Goal: Navigation & Orientation: Find specific page/section

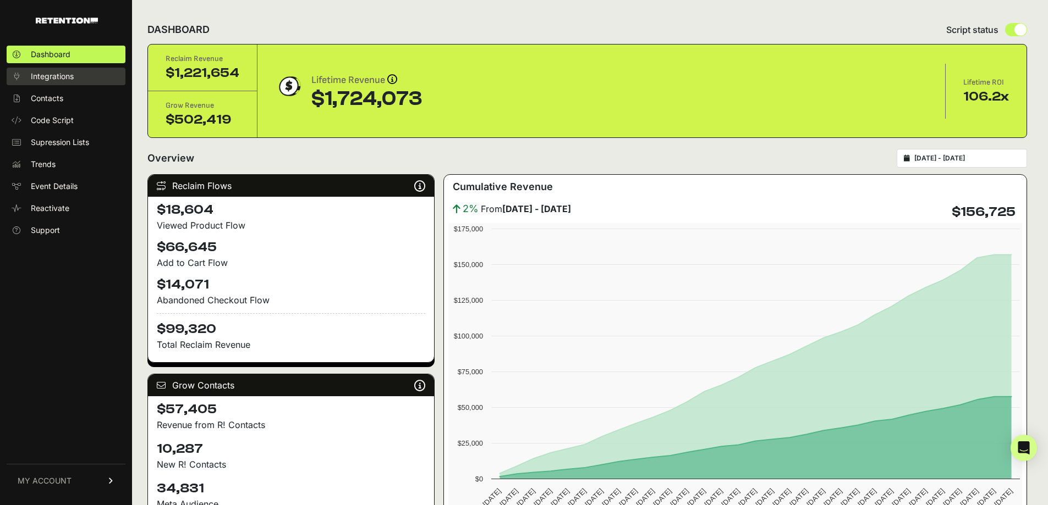
click at [59, 68] on link "Integrations" at bounding box center [66, 77] width 119 height 18
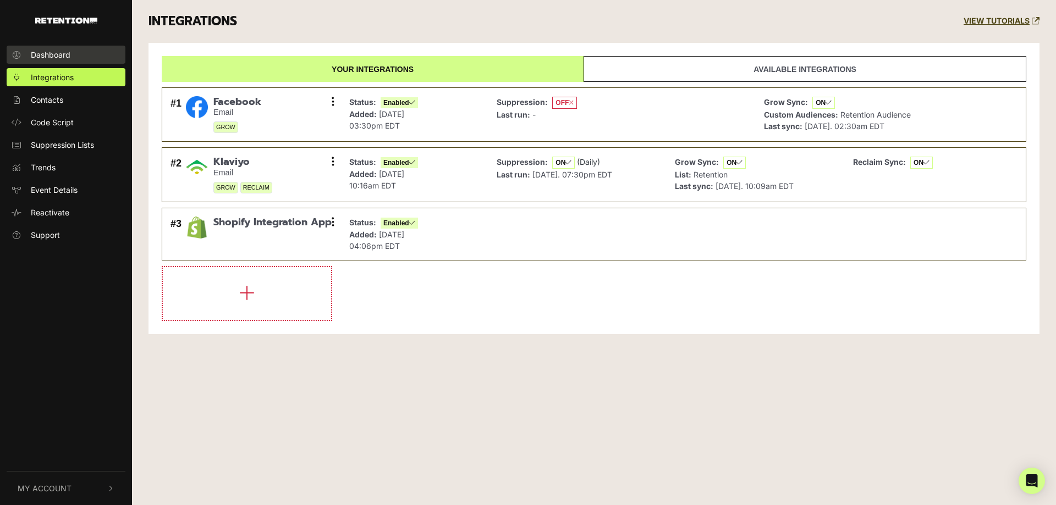
click at [53, 59] on span "Dashboard" at bounding box center [51, 55] width 40 height 12
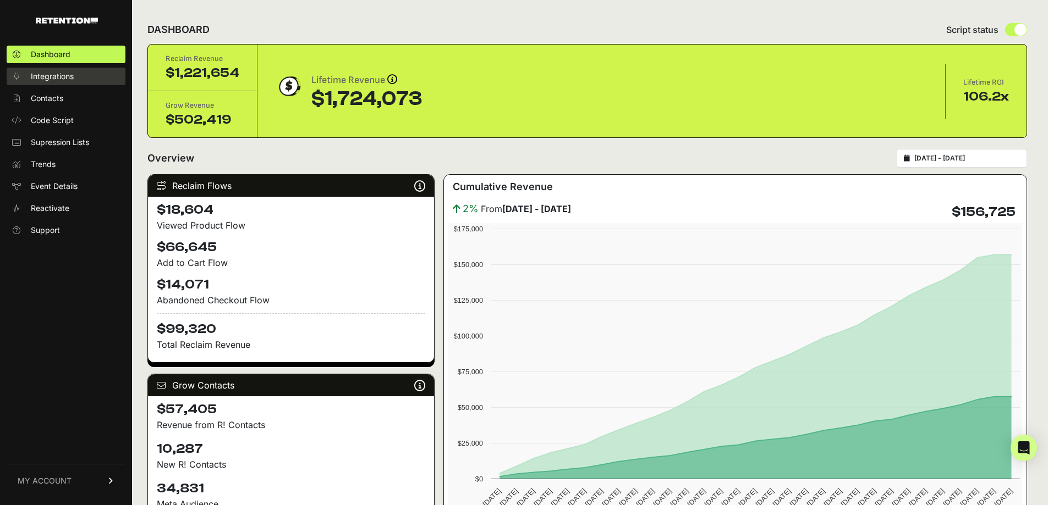
click at [53, 81] on link "Integrations" at bounding box center [66, 77] width 119 height 18
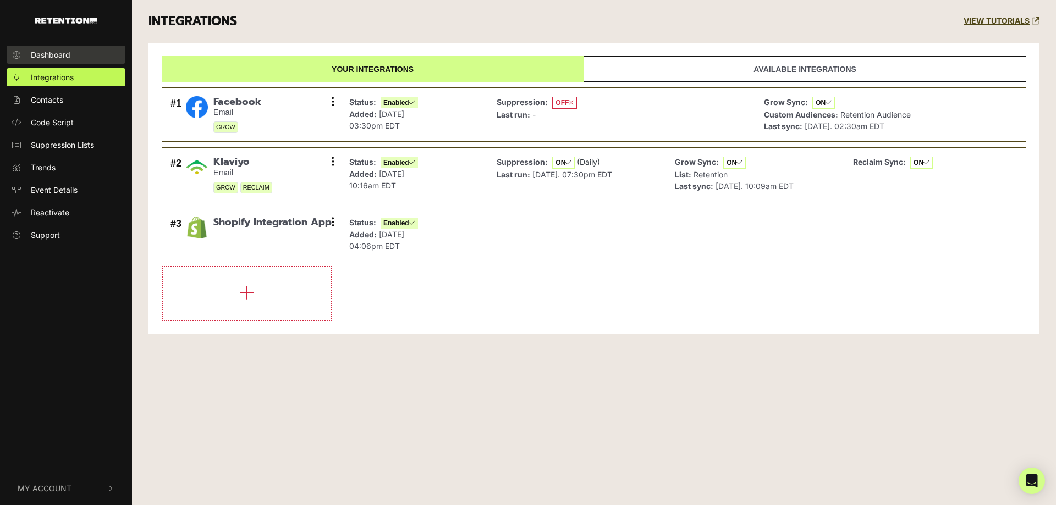
click at [50, 60] on span "Dashboard" at bounding box center [51, 55] width 40 height 12
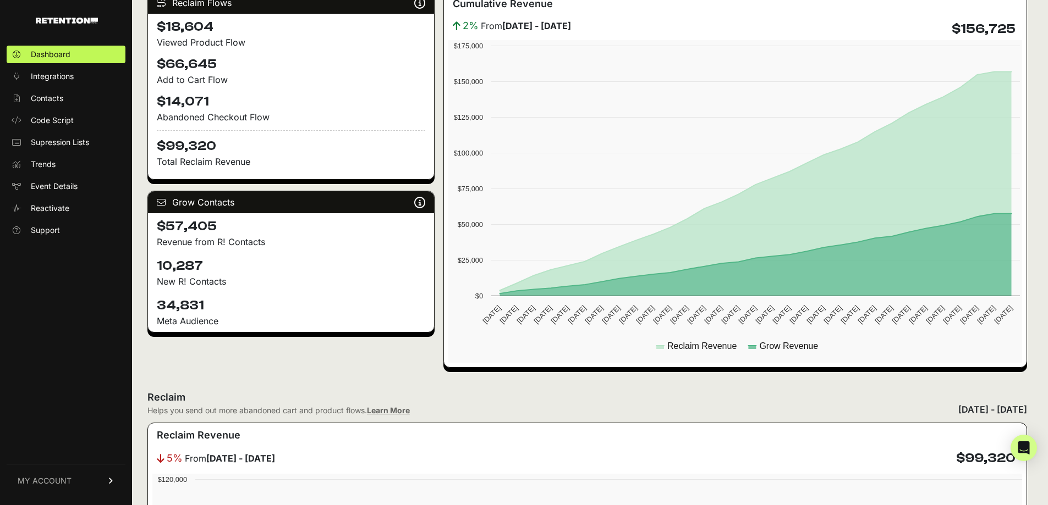
scroll to position [137, 0]
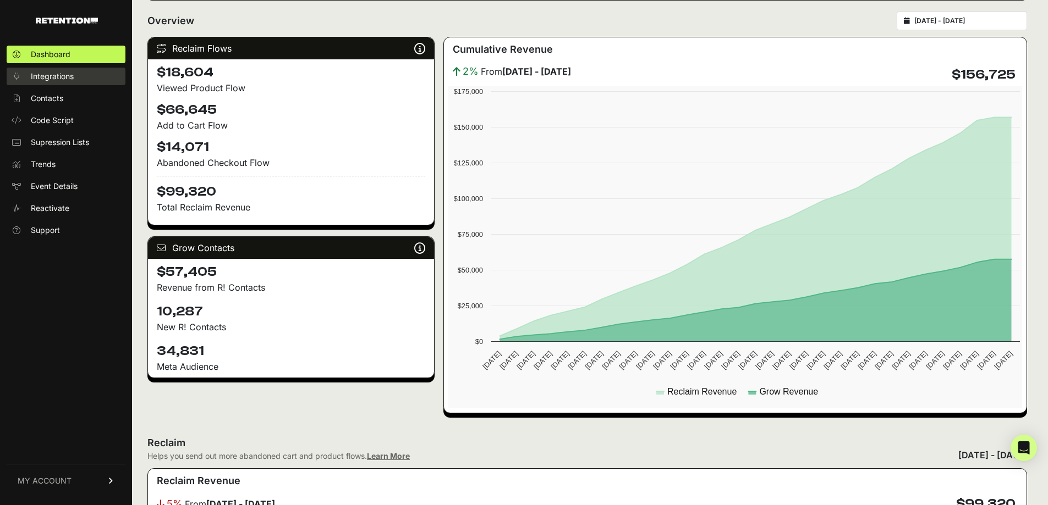
click at [58, 71] on span "Integrations" at bounding box center [52, 76] width 43 height 11
